Goal: Information Seeking & Learning: Find specific page/section

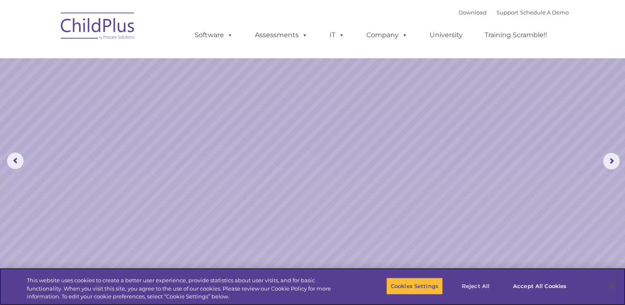
select select "MEDIUM"
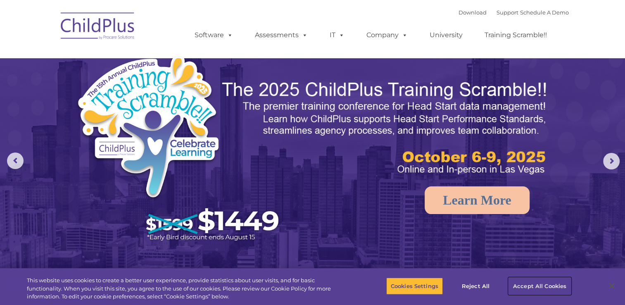
click at [537, 280] on button "Accept All Cookies" at bounding box center [539, 285] width 62 height 17
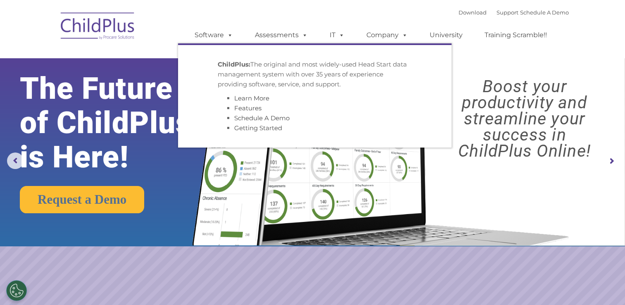
click at [91, 24] on img at bounding box center [98, 27] width 83 height 41
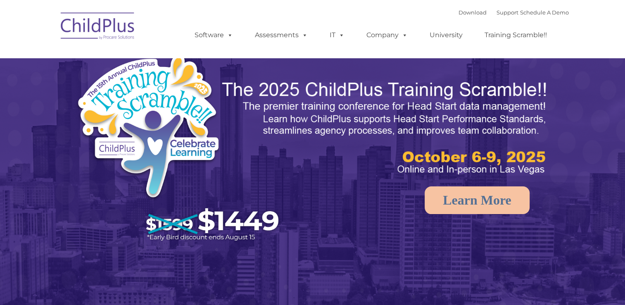
select select "MEDIUM"
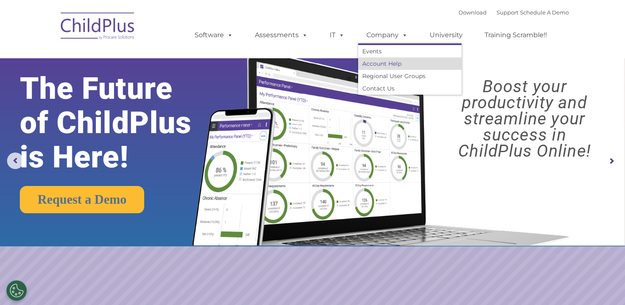
click at [392, 66] on link "Account Help" at bounding box center [409, 63] width 103 height 12
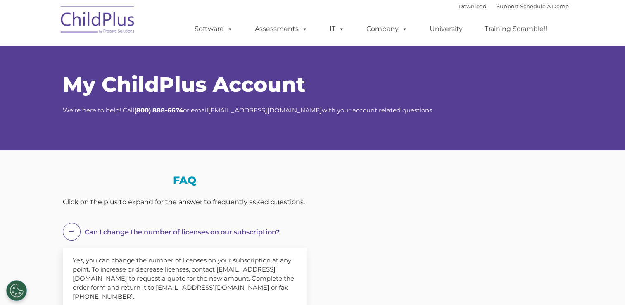
select select "MEDIUM"
